Goal: Transaction & Acquisition: Subscribe to service/newsletter

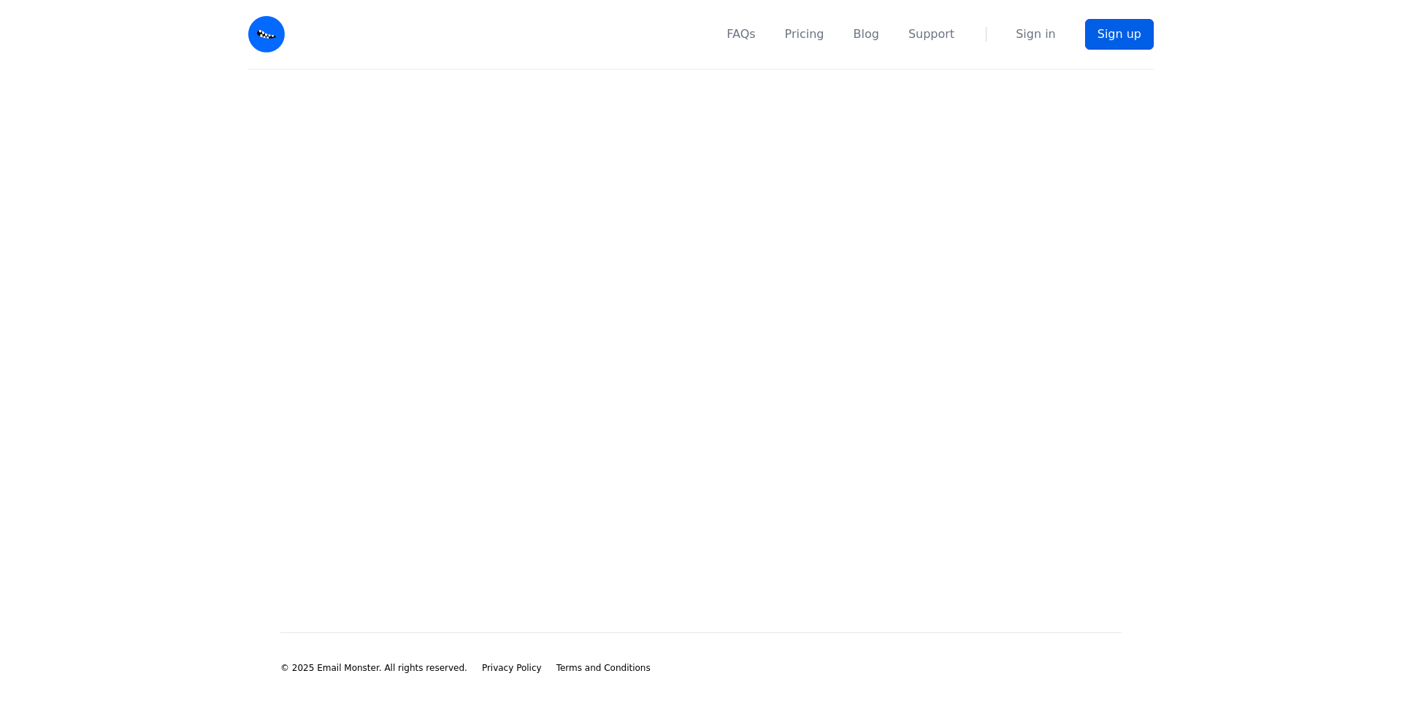
click at [1112, 35] on link "Sign up" at bounding box center [1119, 34] width 69 height 31
click at [1113, 31] on link "Sign up" at bounding box center [1119, 34] width 69 height 31
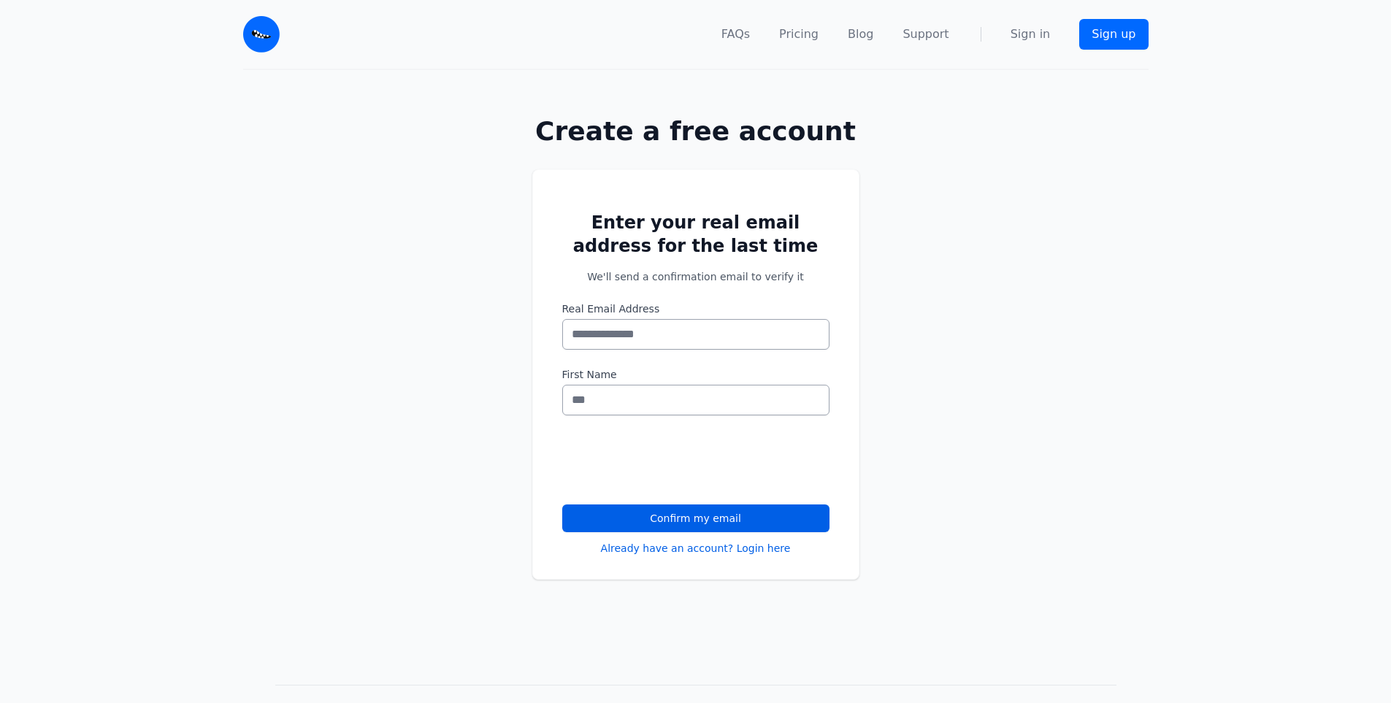
click at [649, 339] on input "Real Email Address" at bounding box center [695, 334] width 267 height 31
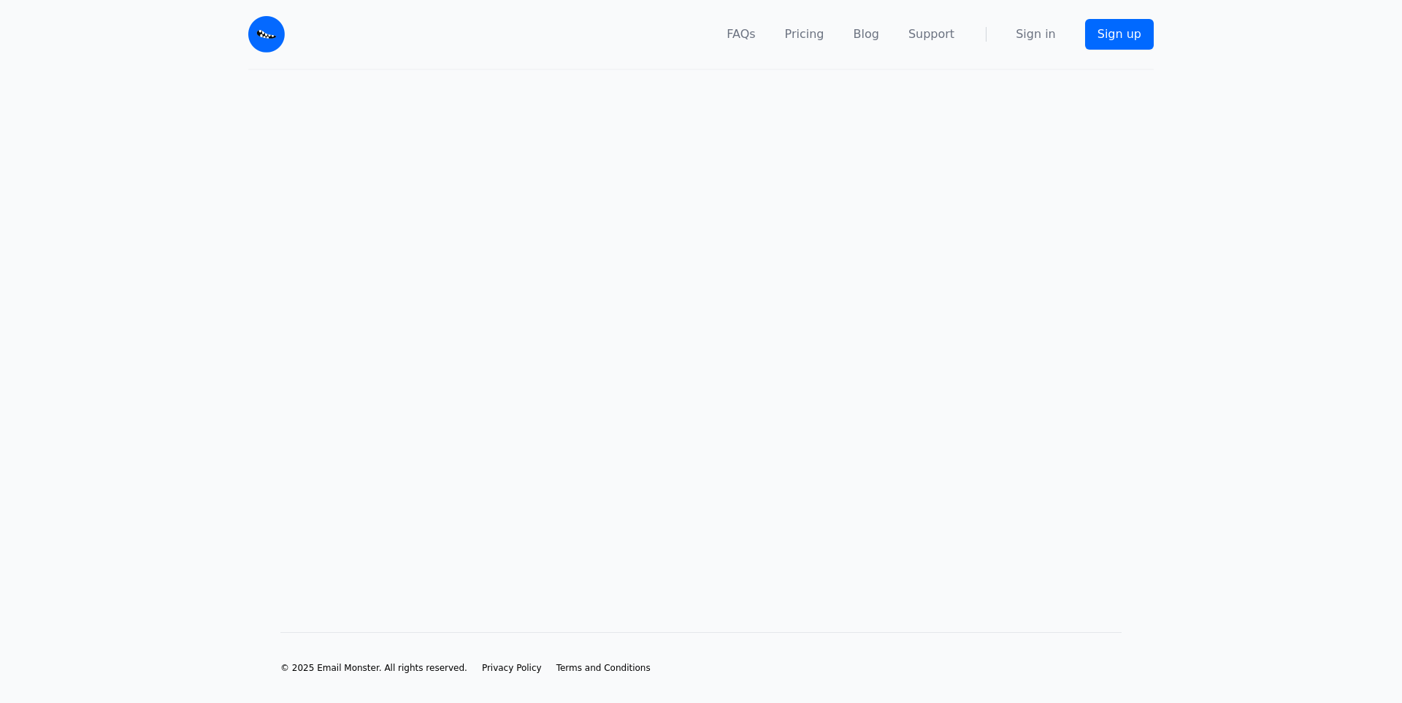
click at [640, 340] on main at bounding box center [701, 328] width 1402 height 516
click at [1119, 42] on link "Sign up" at bounding box center [1119, 34] width 69 height 31
